Goal: Find specific page/section: Find specific page/section

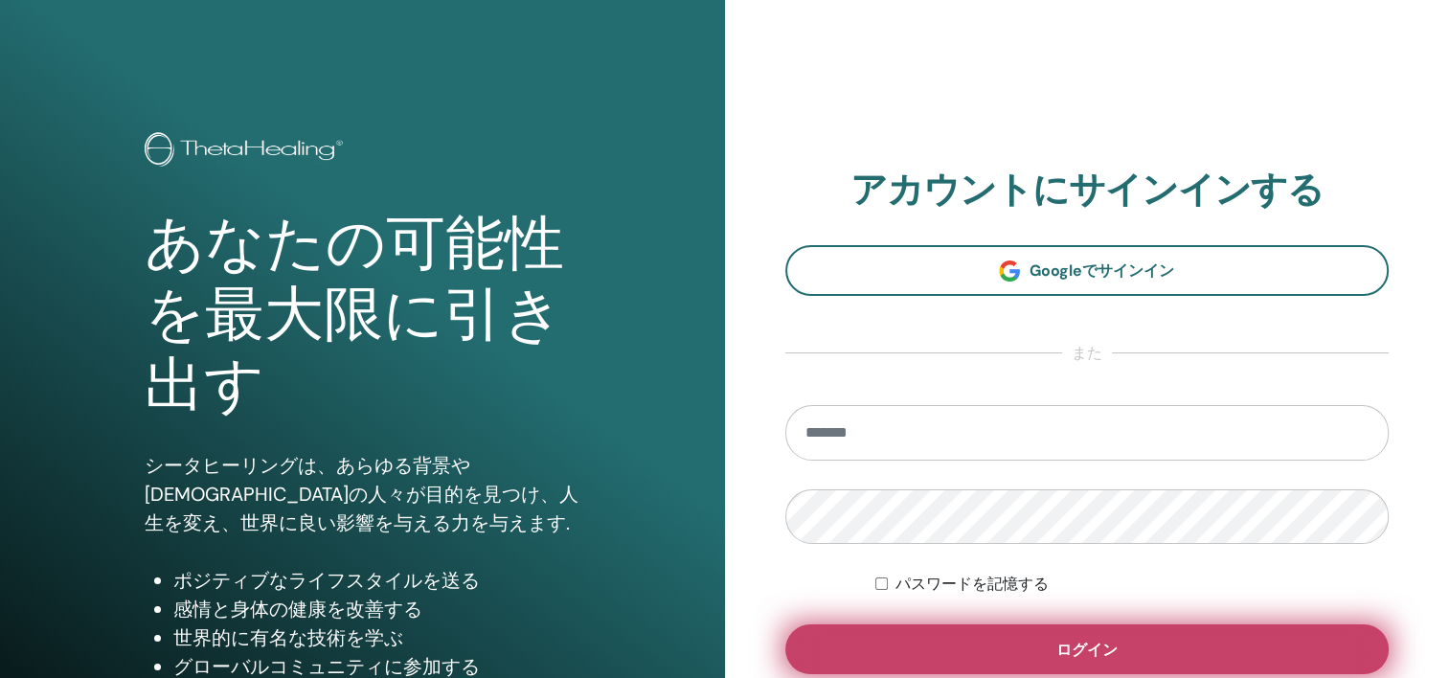
type input "**********"
click at [1156, 640] on button "ログイン" at bounding box center [1087, 649] width 604 height 50
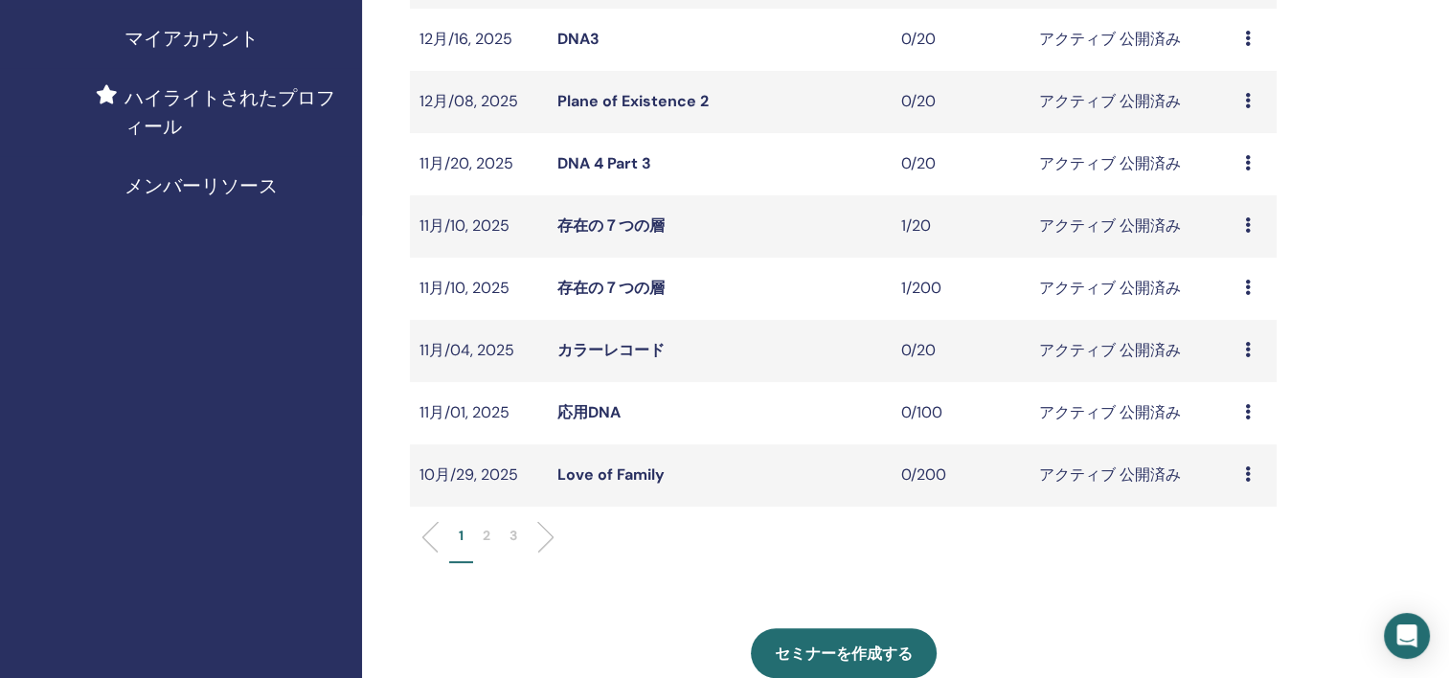
scroll to position [479, 0]
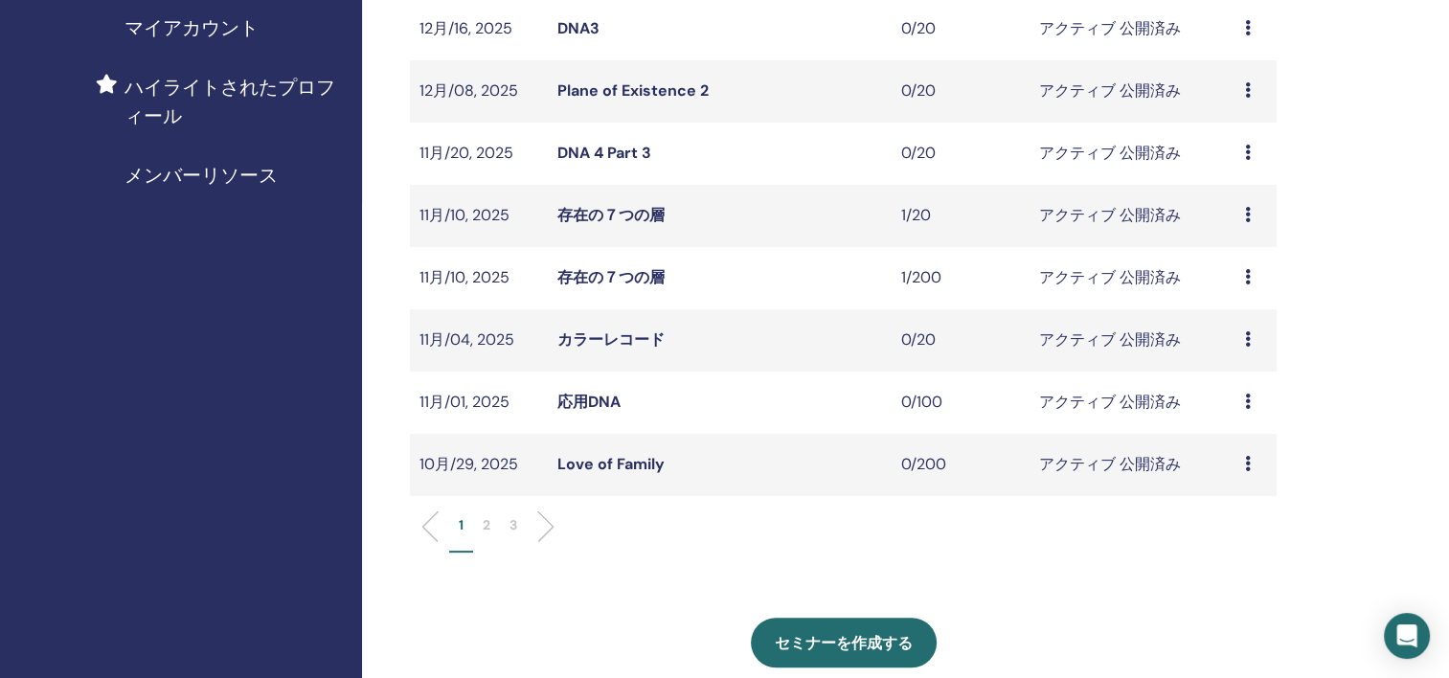
click at [481, 521] on li "2" at bounding box center [486, 533] width 27 height 37
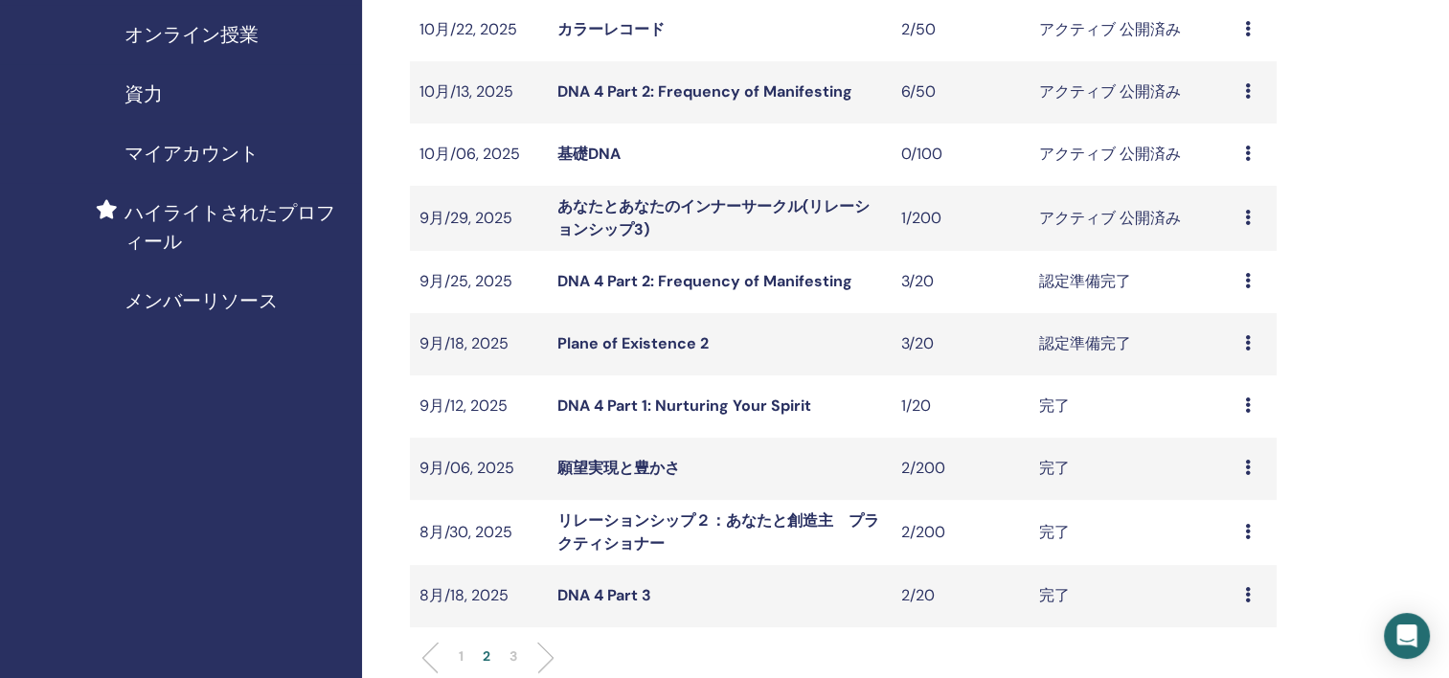
scroll to position [191, 0]
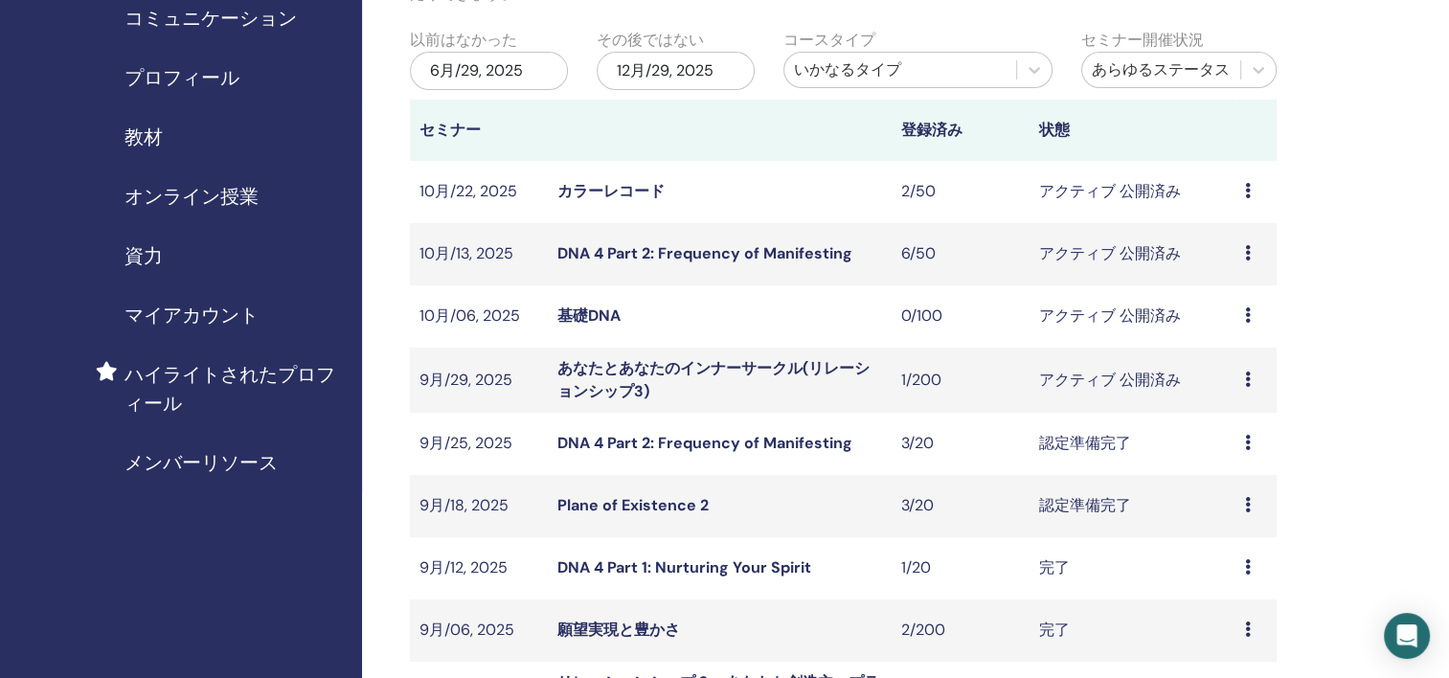
click at [728, 318] on td "基礎DNA" at bounding box center [720, 316] width 344 height 62
click at [570, 321] on link "基礎DNA" at bounding box center [588, 315] width 63 height 20
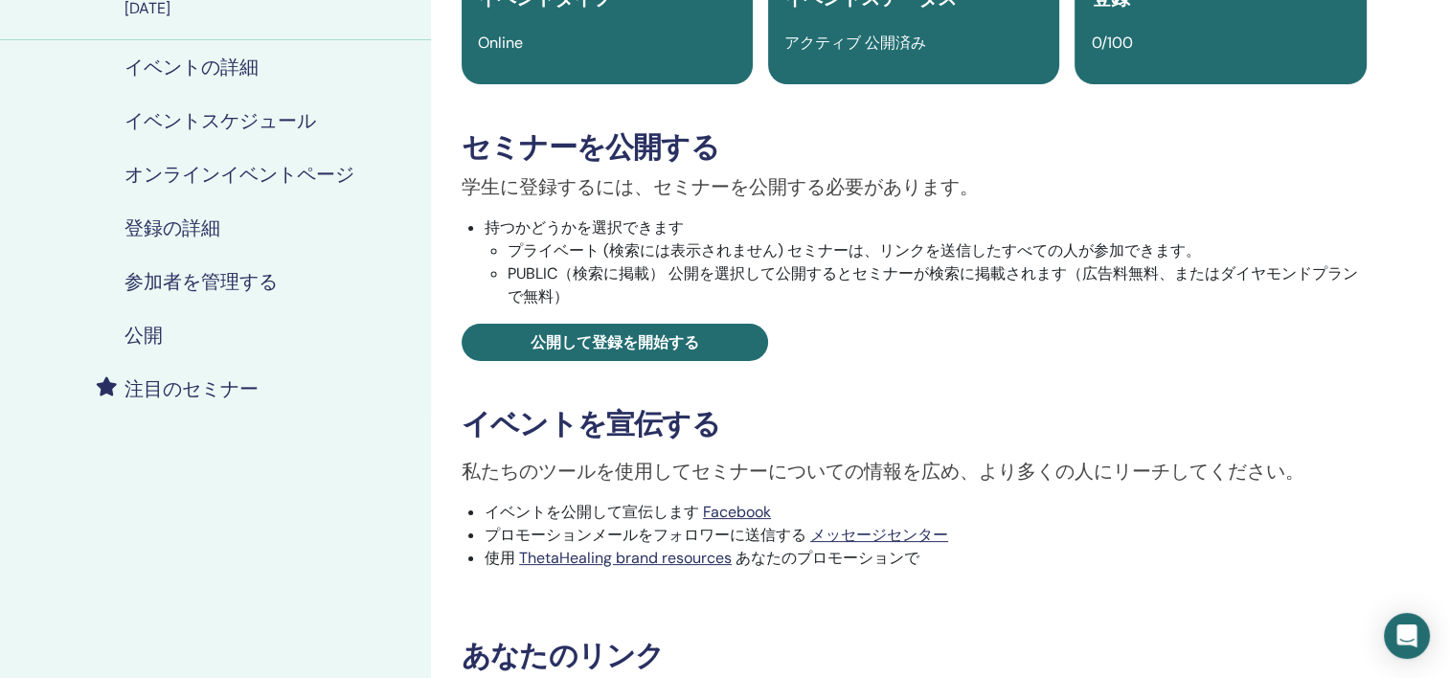
scroll to position [383, 0]
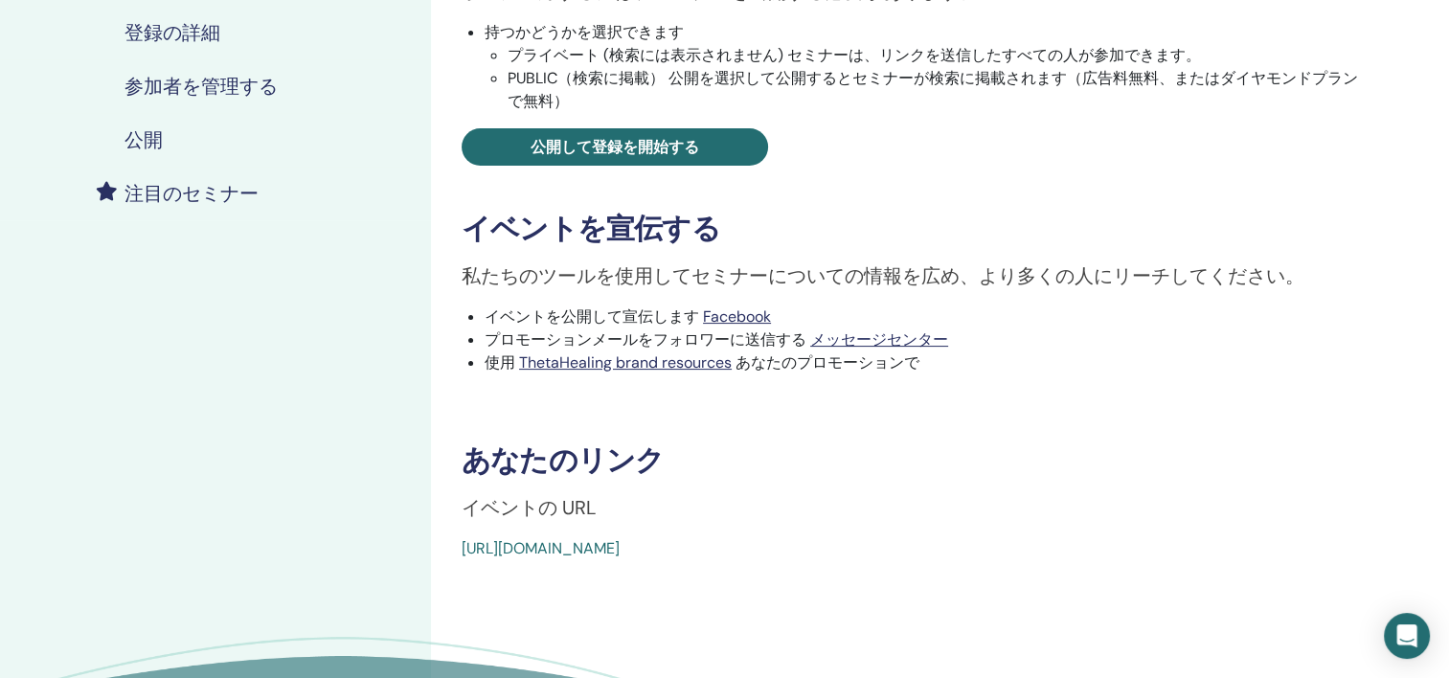
drag, startPoint x: 912, startPoint y: 548, endPoint x: 458, endPoint y: 552, distance: 454.8
click at [458, 552] on div "Basic DNA イベントタイプ Online イベントステータス アクティブ 公開済み 登録 0/100 セミナーを公開する 学生に登録するには、セミナー…" at bounding box center [913, 142] width 943 height 836
copy link "[URL][DOMAIN_NAME]"
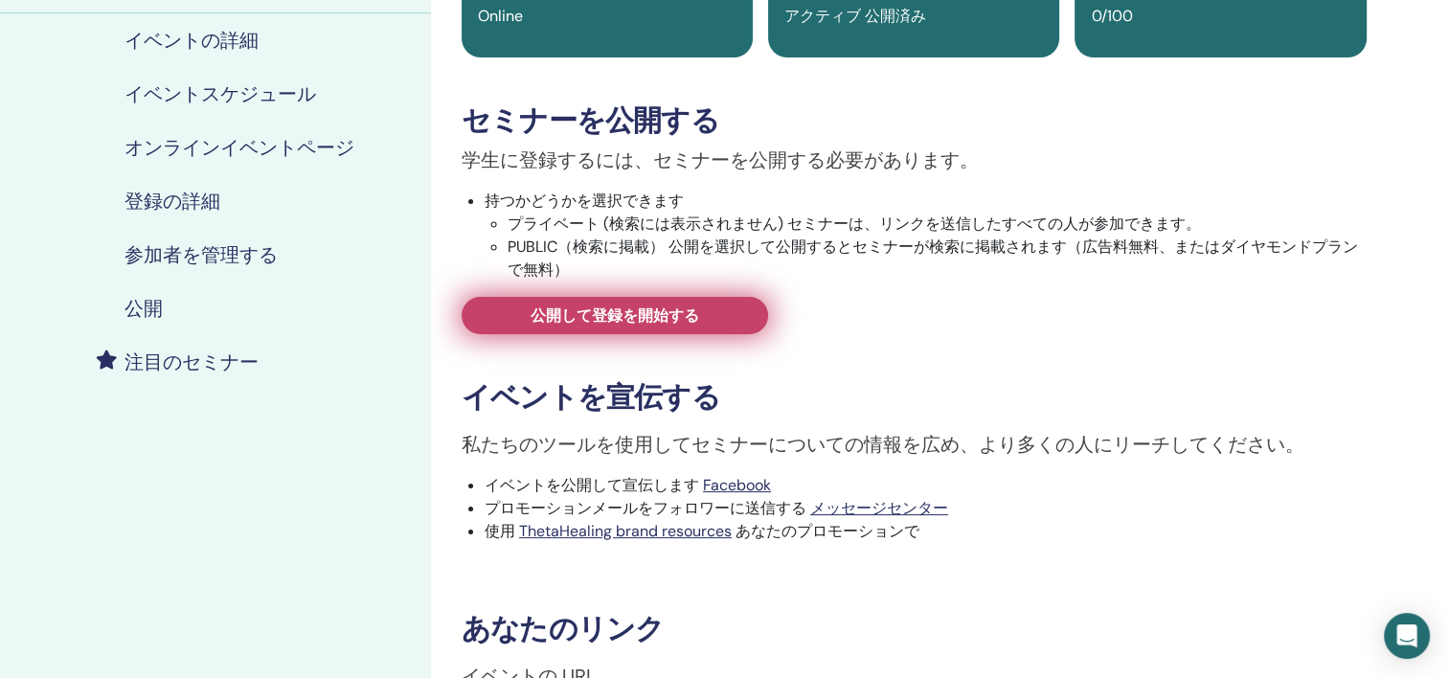
scroll to position [0, 0]
